Goal: Information Seeking & Learning: Learn about a topic

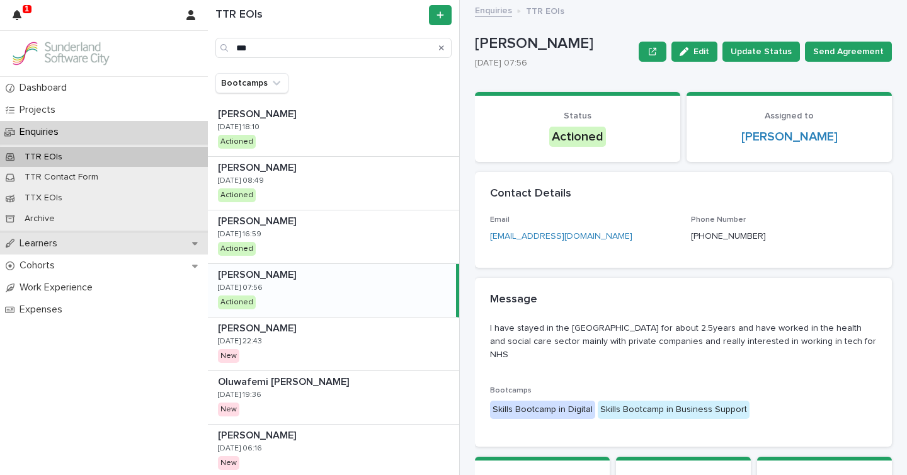
click at [47, 245] on p "Learners" at bounding box center [40, 244] width 53 height 12
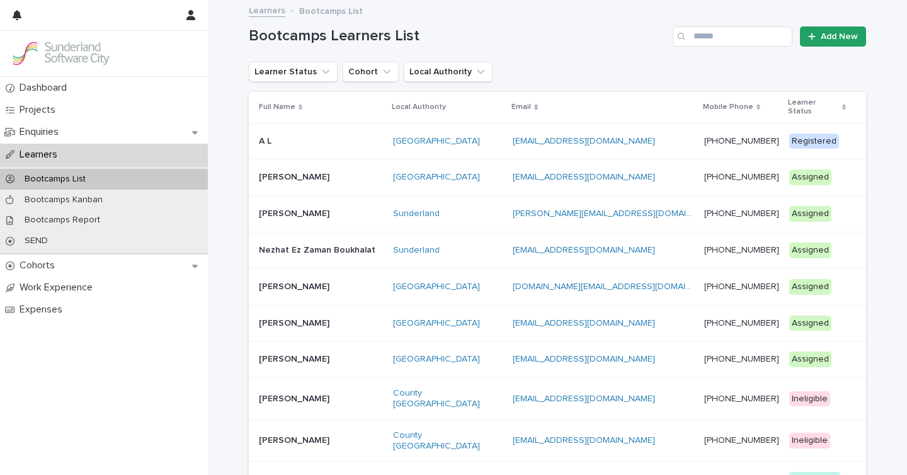
click at [353, 136] on p at bounding box center [321, 141] width 124 height 11
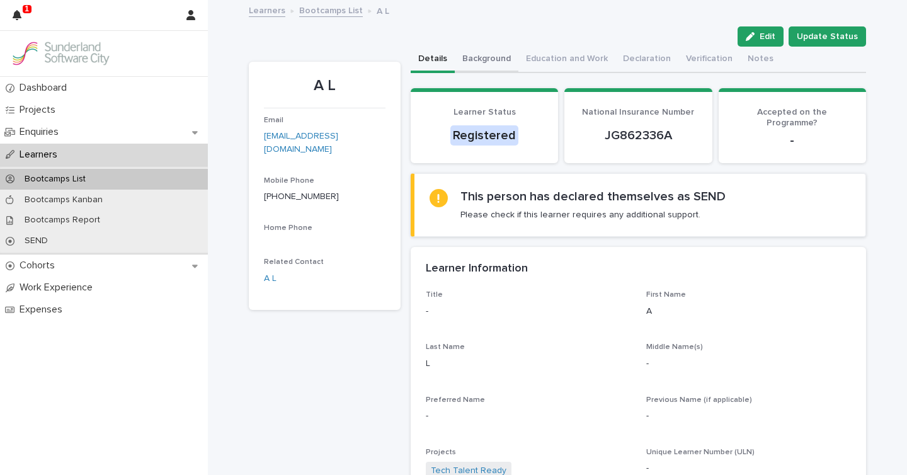
click at [493, 62] on button "Background" at bounding box center [487, 60] width 64 height 26
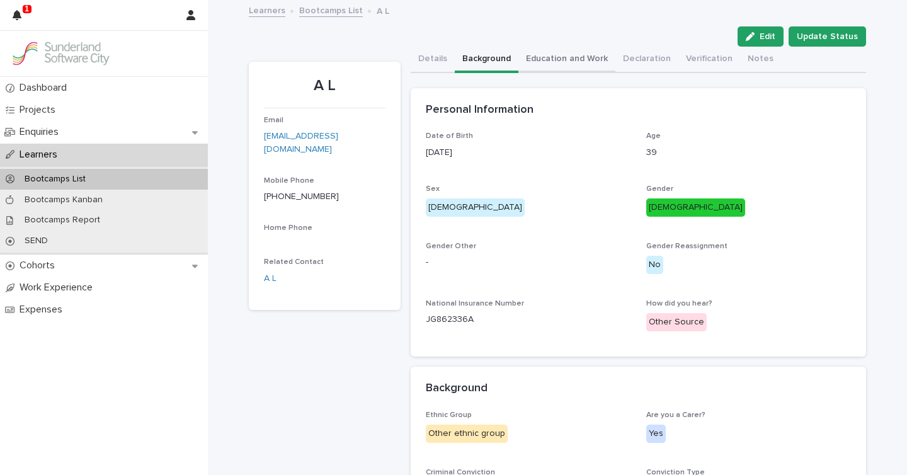
click at [566, 58] on button "Education and Work" at bounding box center [567, 60] width 97 height 26
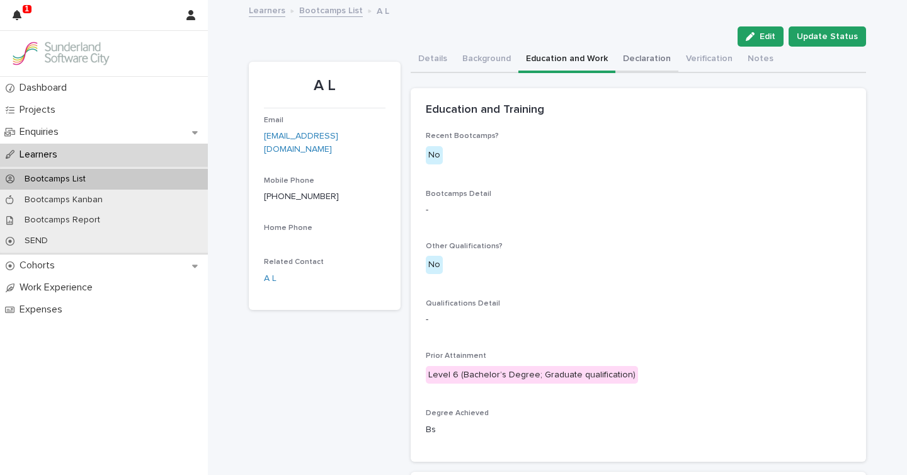
click at [660, 59] on button "Declaration" at bounding box center [647, 60] width 63 height 26
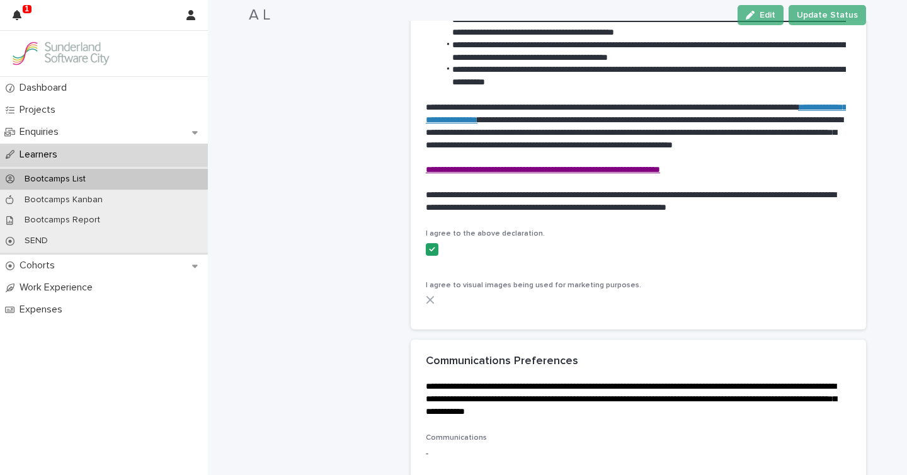
scroll to position [749, 0]
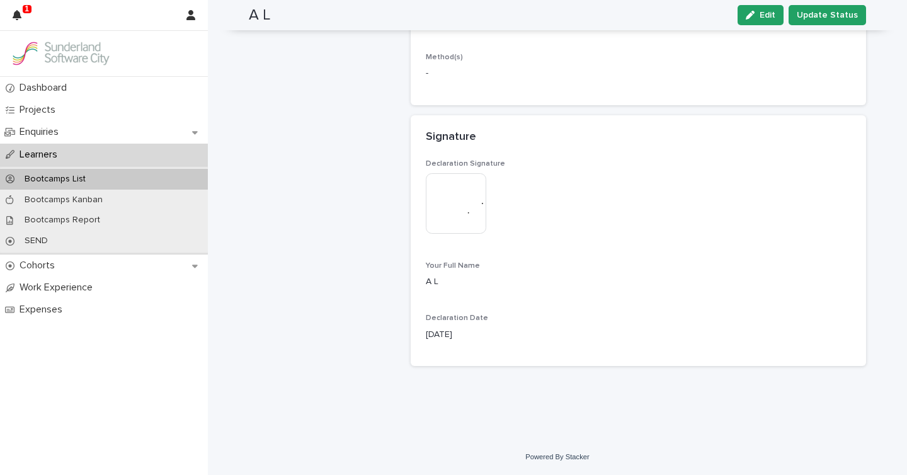
click at [454, 217] on img at bounding box center [456, 203] width 60 height 60
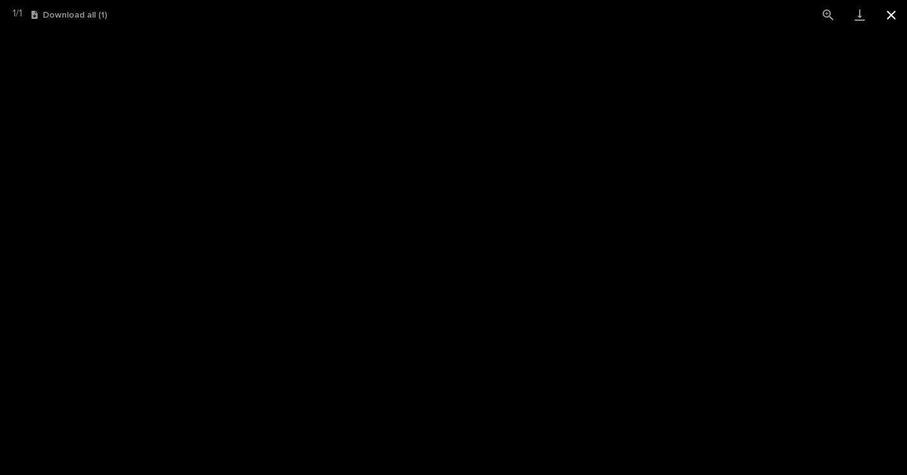
click at [894, 12] on button "Close gallery" at bounding box center [892, 15] width 32 height 30
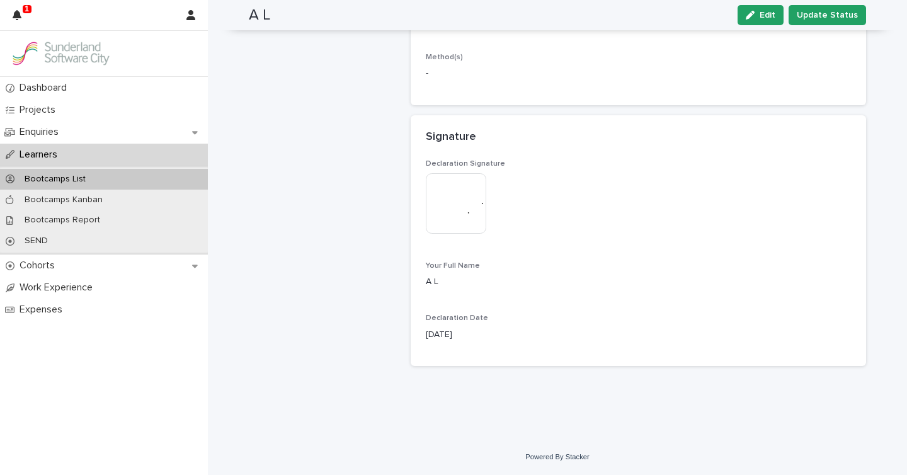
scroll to position [0, 0]
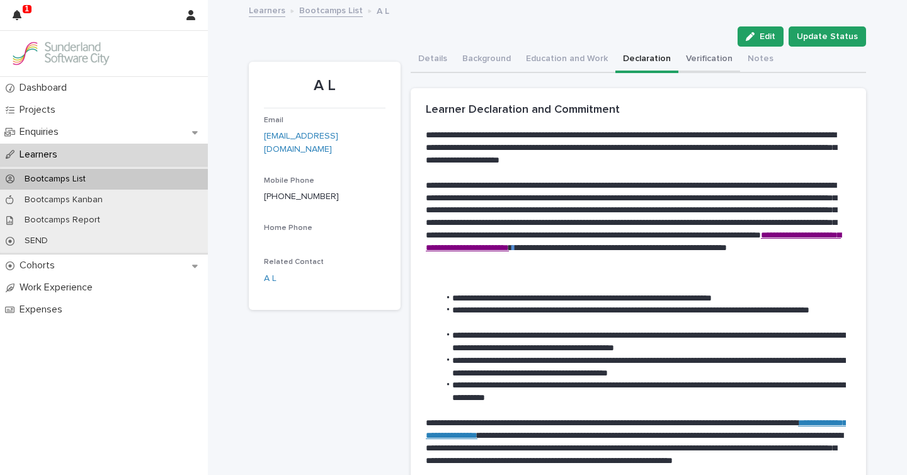
click at [686, 54] on button "Verification" at bounding box center [710, 60] width 62 height 26
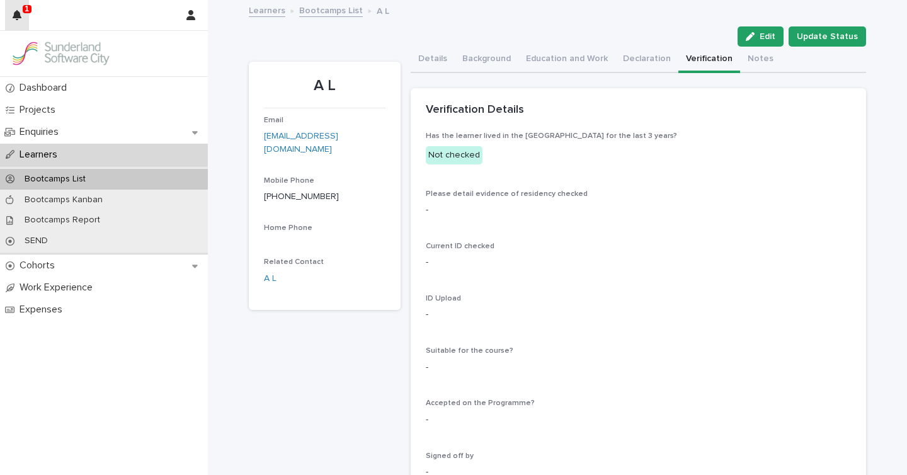
click at [23, 21] on button "button" at bounding box center [17, 15] width 24 height 30
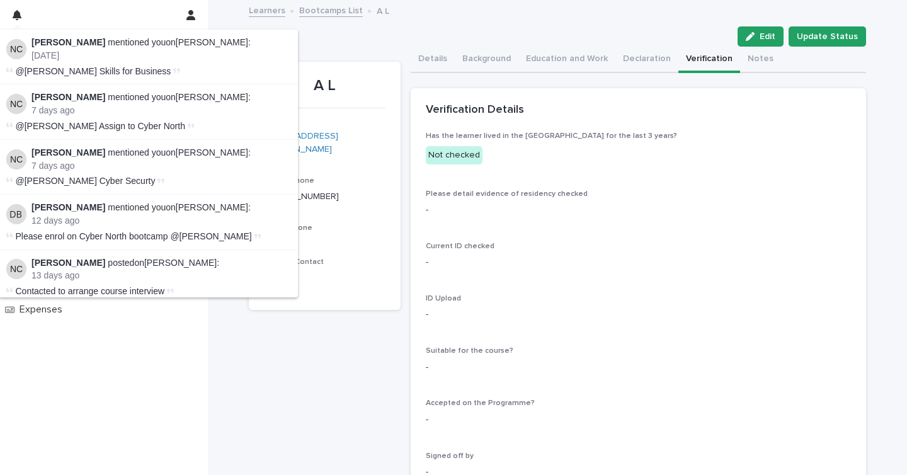
click at [238, 59] on p "[DATE]" at bounding box center [161, 55] width 259 height 11
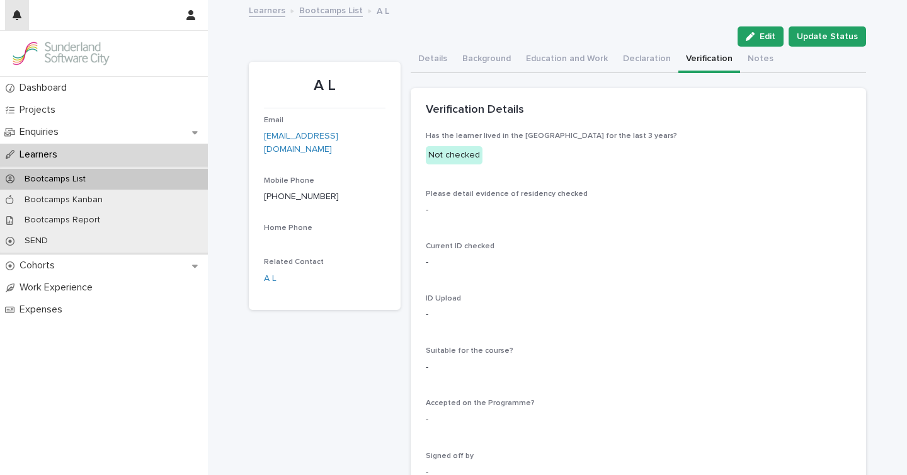
click at [11, 8] on button "button" at bounding box center [17, 15] width 24 height 30
click at [171, 371] on div "Dashboard Projects Enquiries Learners Bootcamps List Bootcamps Kanban Bootcamps…" at bounding box center [104, 276] width 208 height 398
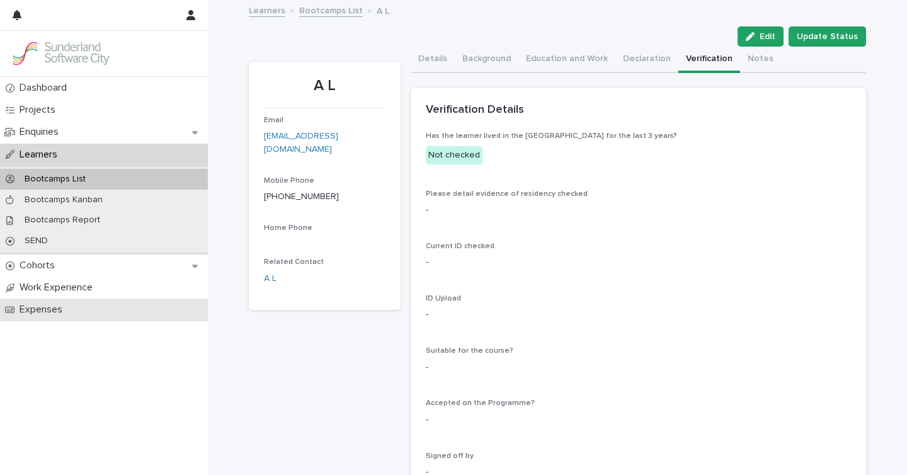
click at [45, 311] on p "Expenses" at bounding box center [43, 310] width 58 height 12
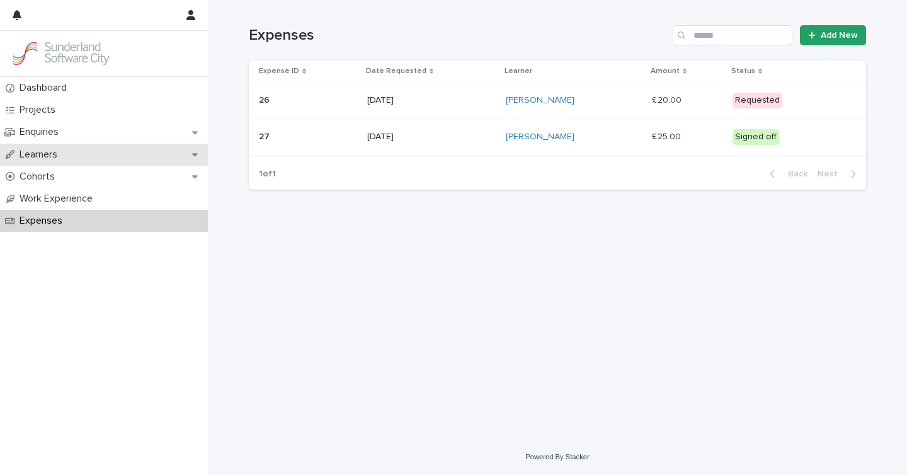
click at [50, 154] on p "Learners" at bounding box center [40, 155] width 53 height 12
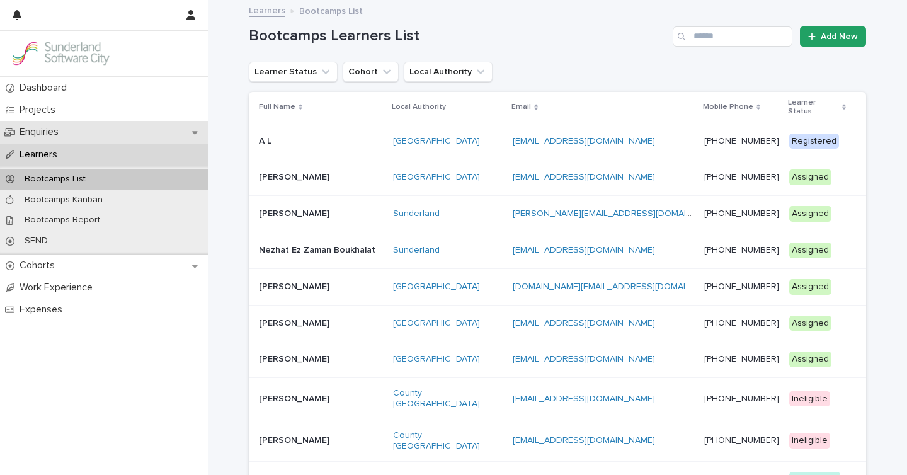
click at [61, 131] on p "Enquiries" at bounding box center [41, 132] width 54 height 12
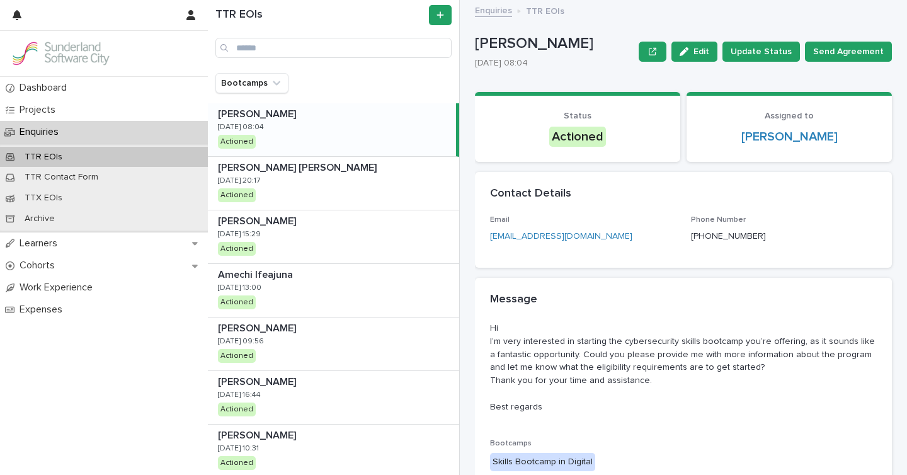
click at [340, 125] on div "[PERSON_NAME] [PERSON_NAME] [DATE] 08:04 Actioned" at bounding box center [332, 129] width 248 height 53
click at [314, 171] on p "[PERSON_NAME] [PERSON_NAME]" at bounding box center [298, 166] width 161 height 14
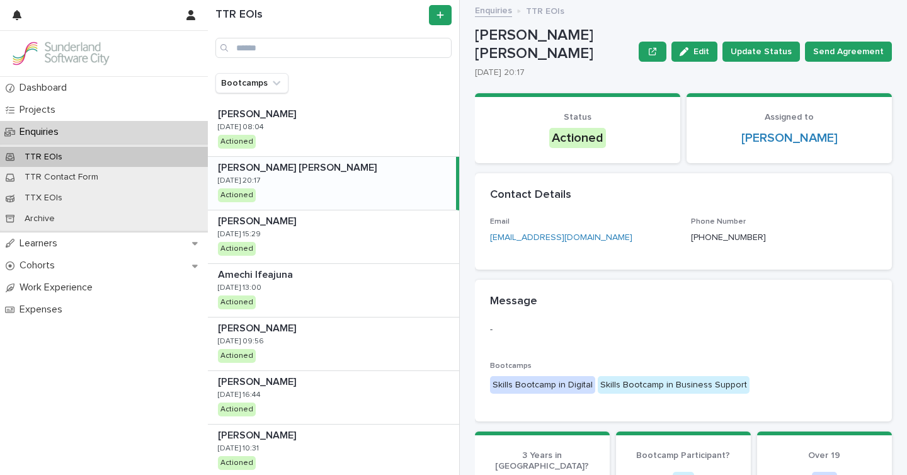
scroll to position [216, 0]
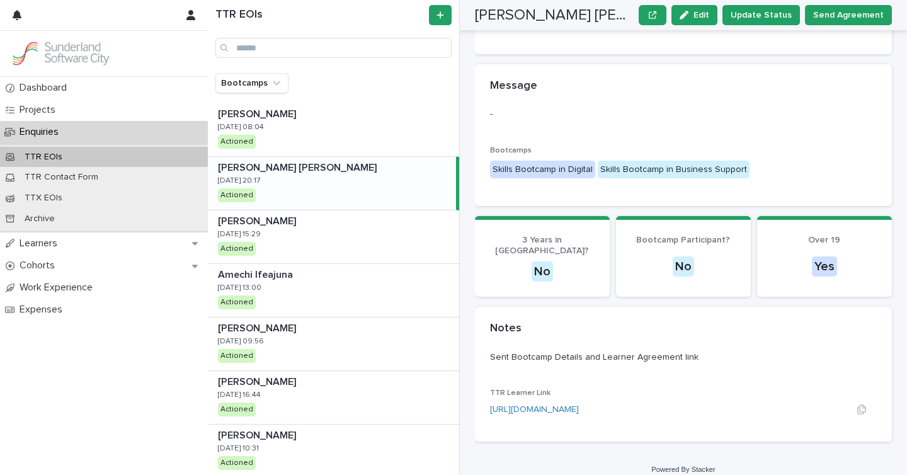
click at [579, 405] on link "[URL][DOMAIN_NAME]" at bounding box center [534, 409] width 89 height 9
